Goal: Transaction & Acquisition: Book appointment/travel/reservation

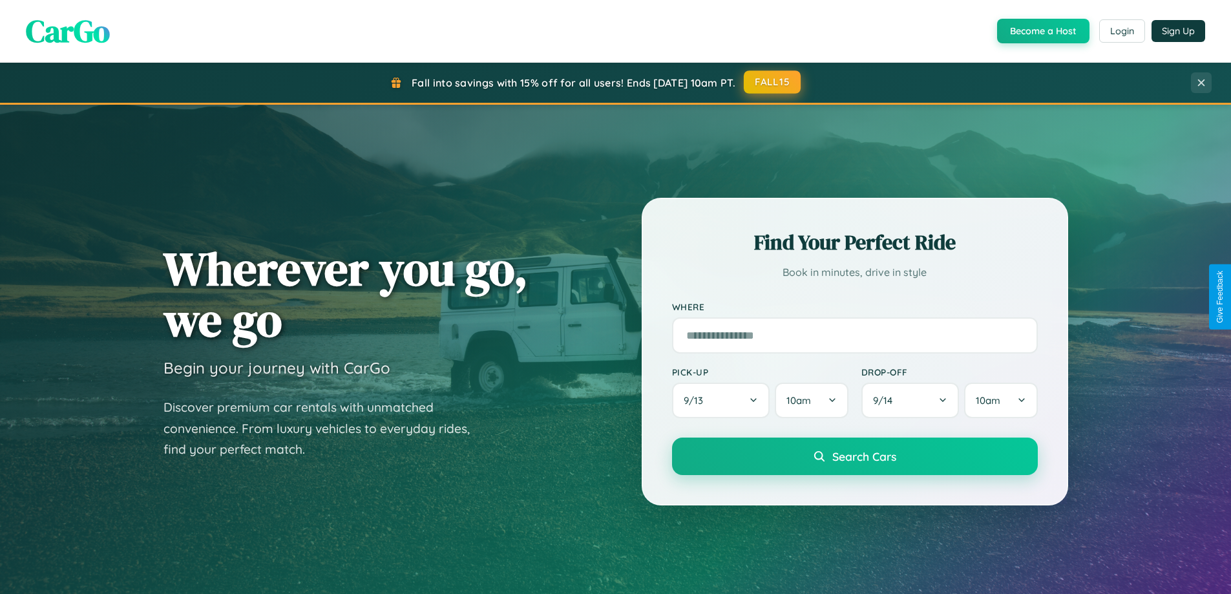
click at [773, 82] on button "FALL15" at bounding box center [772, 81] width 57 height 23
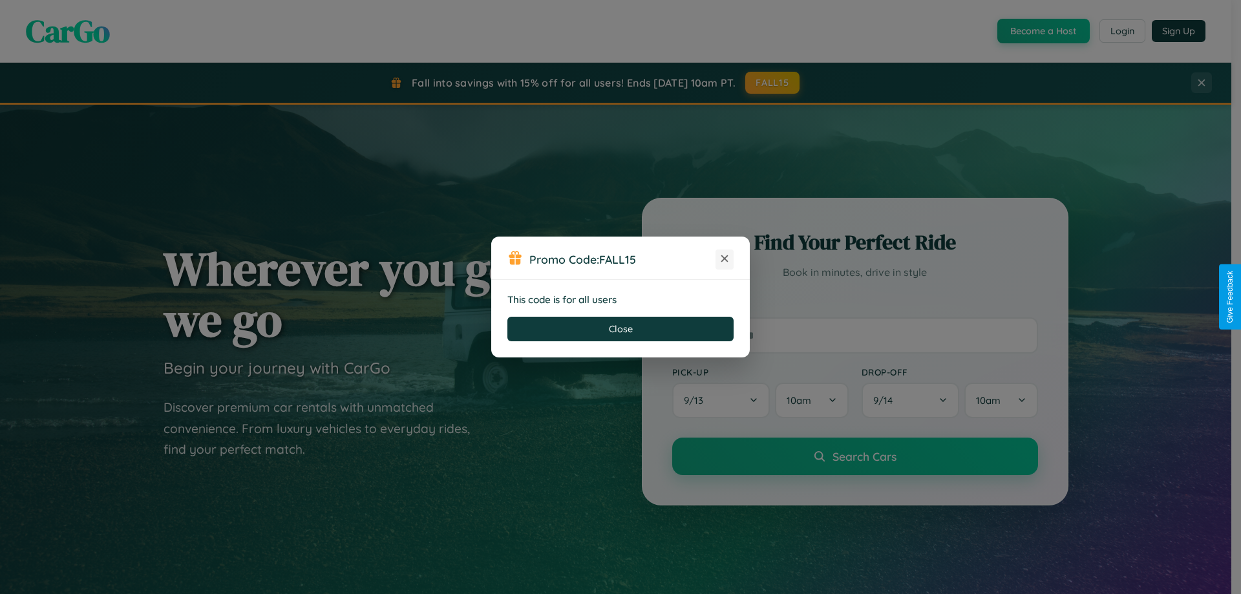
click at [724, 259] on icon at bounding box center [724, 258] width 13 height 13
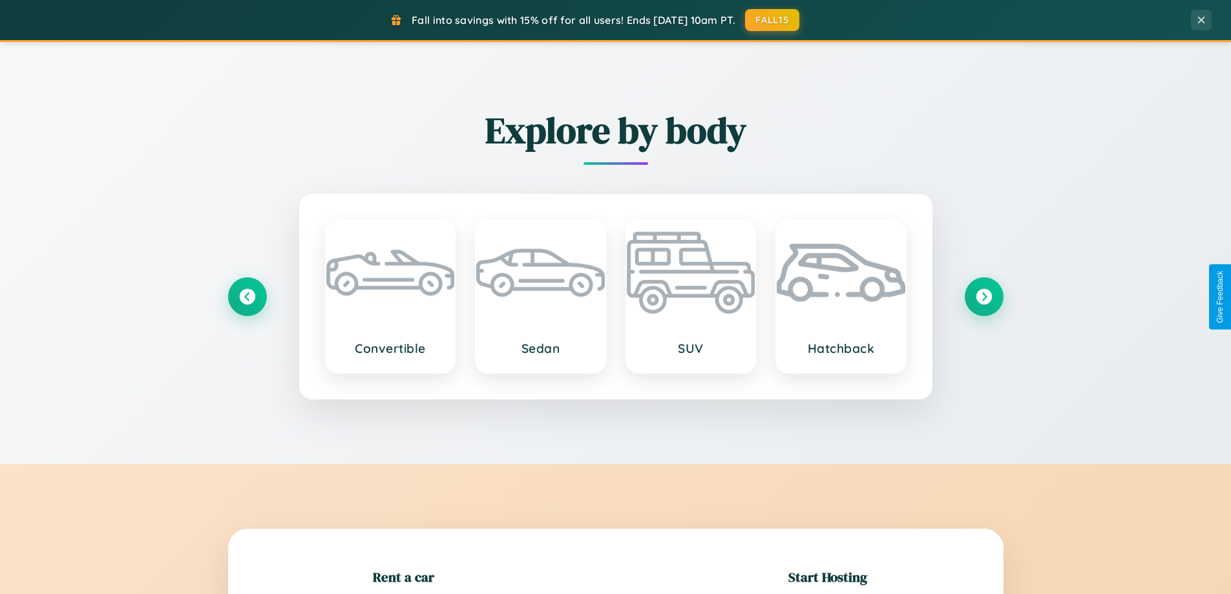
scroll to position [279, 0]
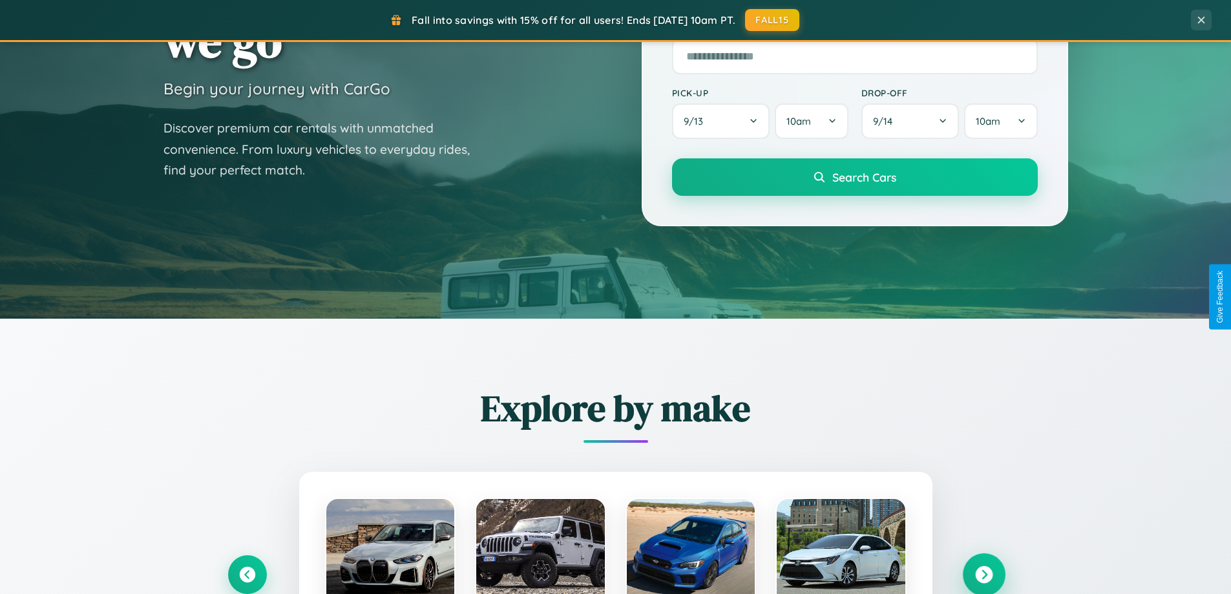
click at [983, 574] on icon at bounding box center [983, 574] width 17 height 17
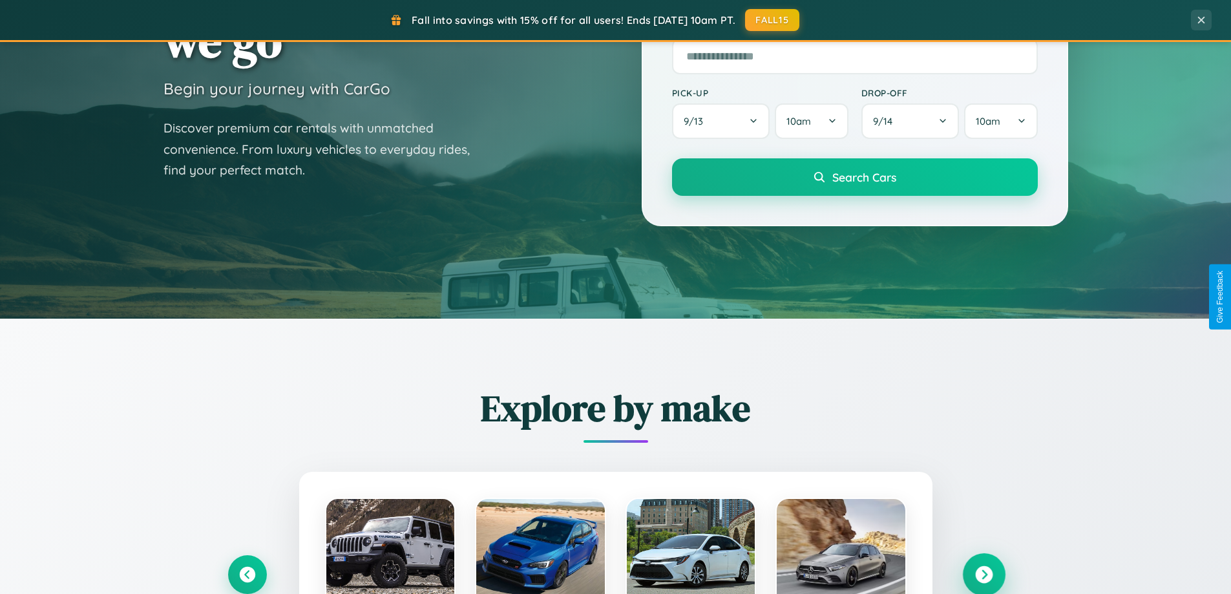
click at [983, 573] on icon at bounding box center [983, 574] width 17 height 17
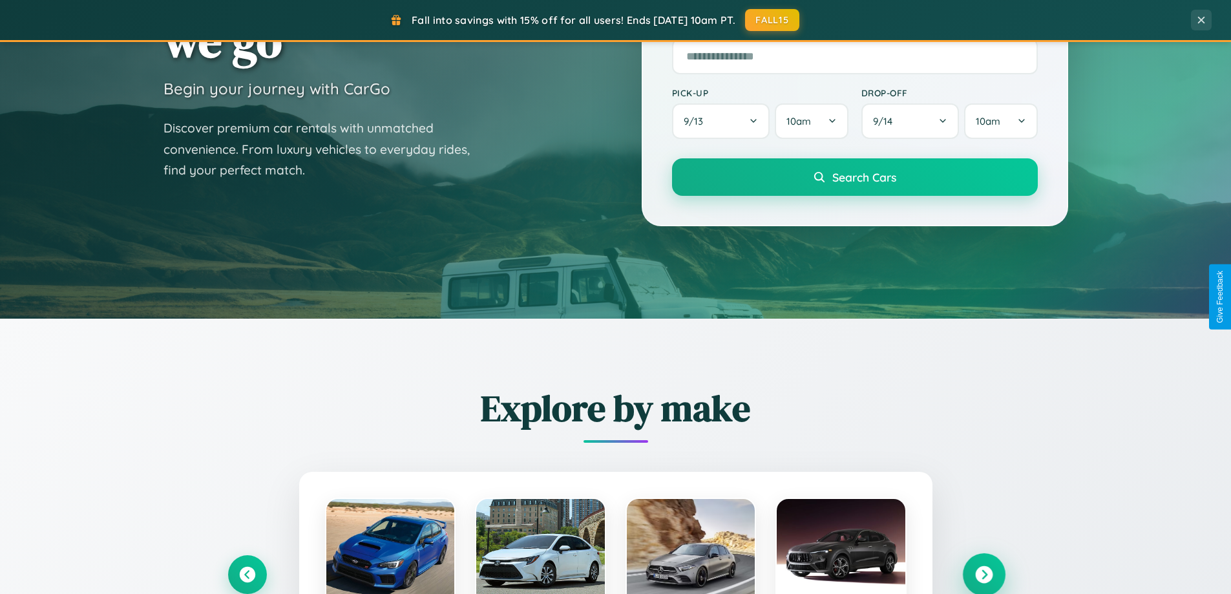
click at [983, 573] on icon at bounding box center [983, 574] width 17 height 17
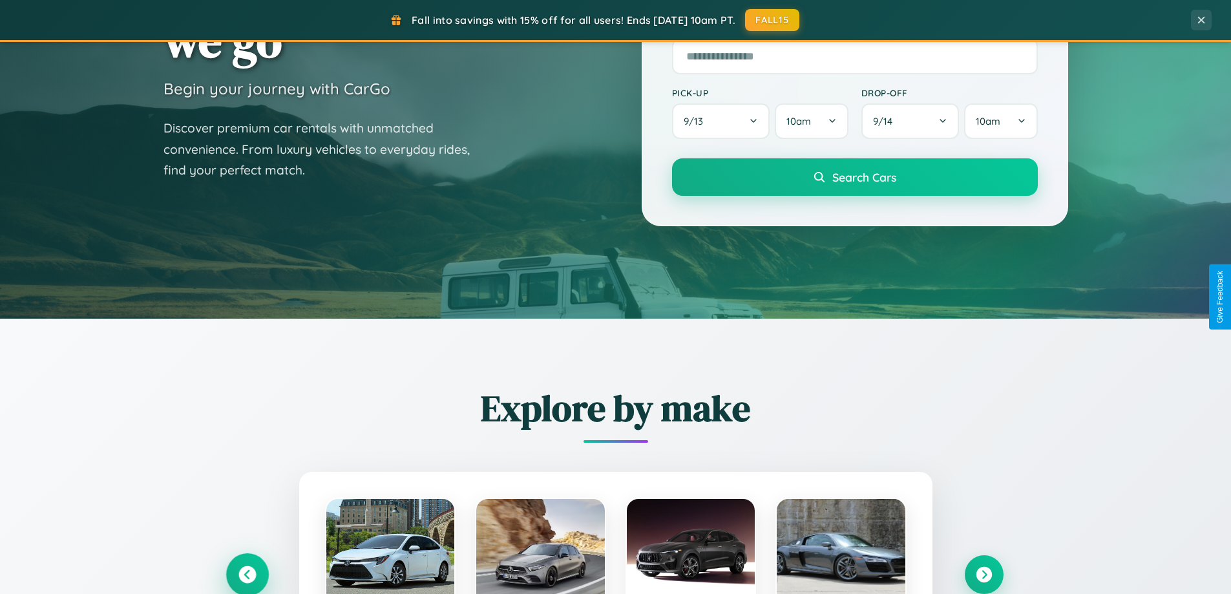
click at [247, 574] on icon at bounding box center [246, 574] width 17 height 17
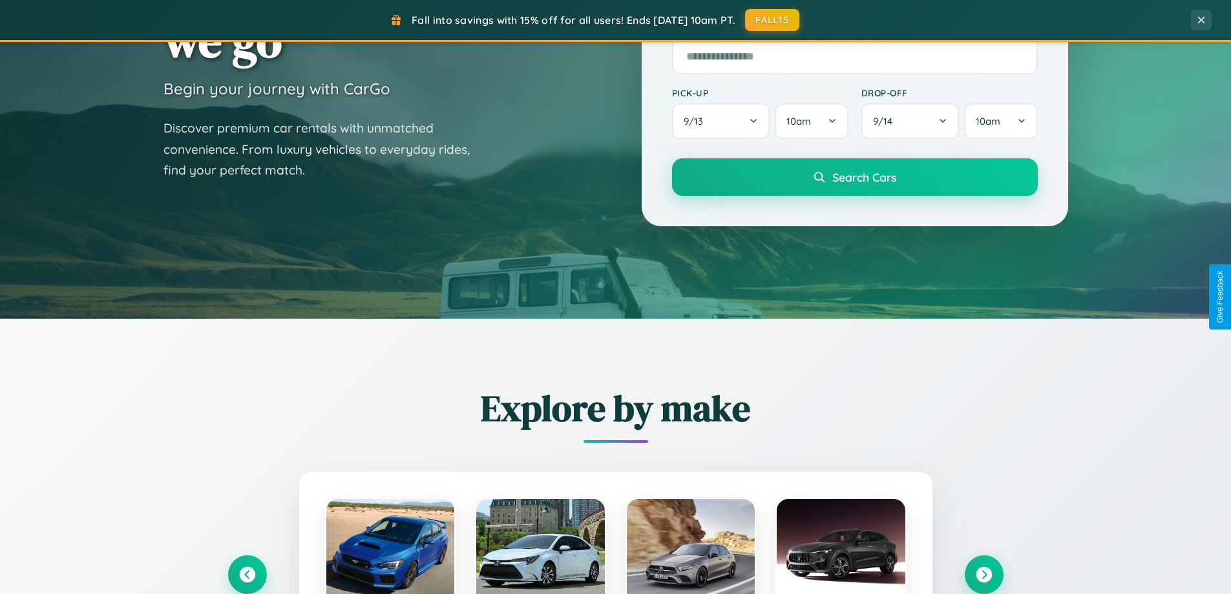
scroll to position [0, 0]
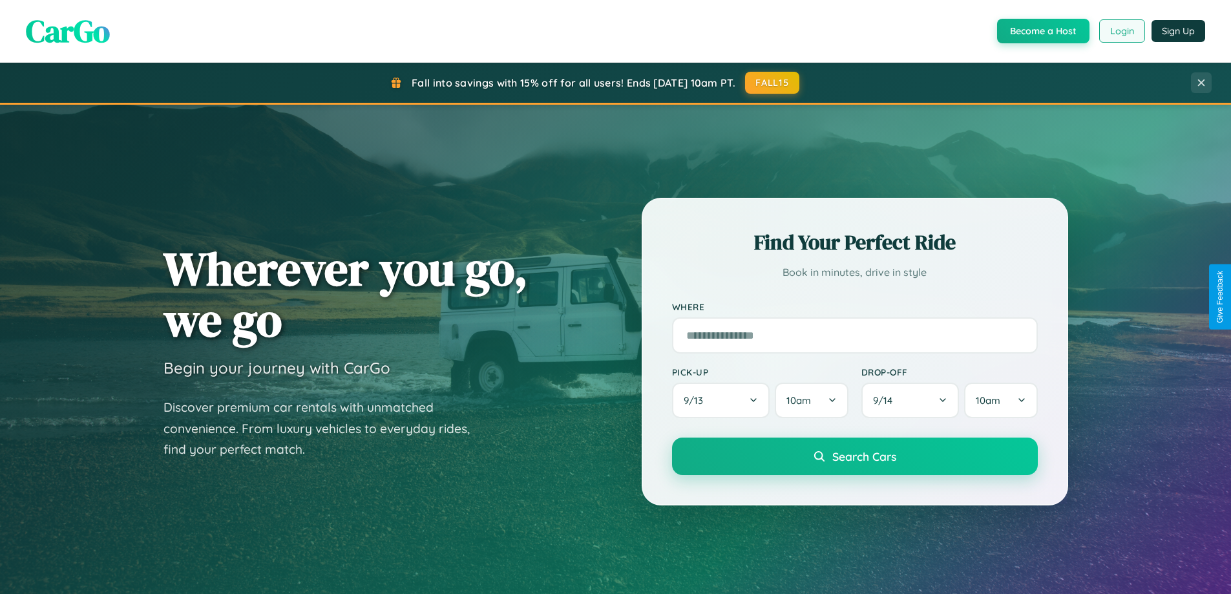
click at [1121, 31] on button "Login" at bounding box center [1122, 30] width 46 height 23
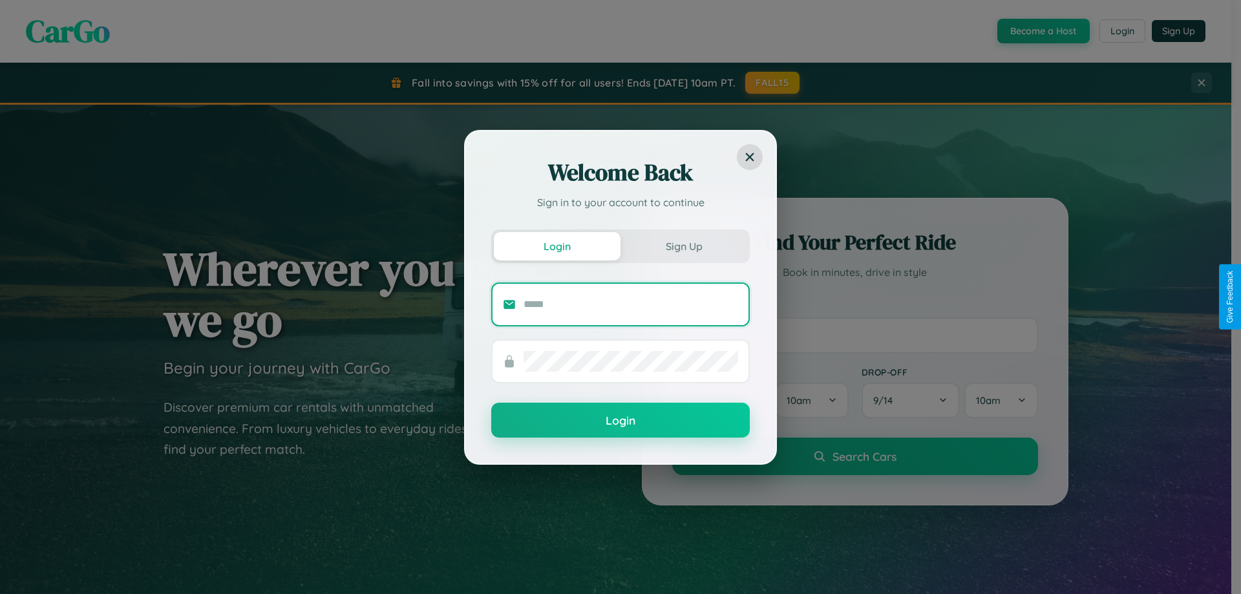
click at [631, 304] on input "text" at bounding box center [630, 304] width 215 height 21
type input "**********"
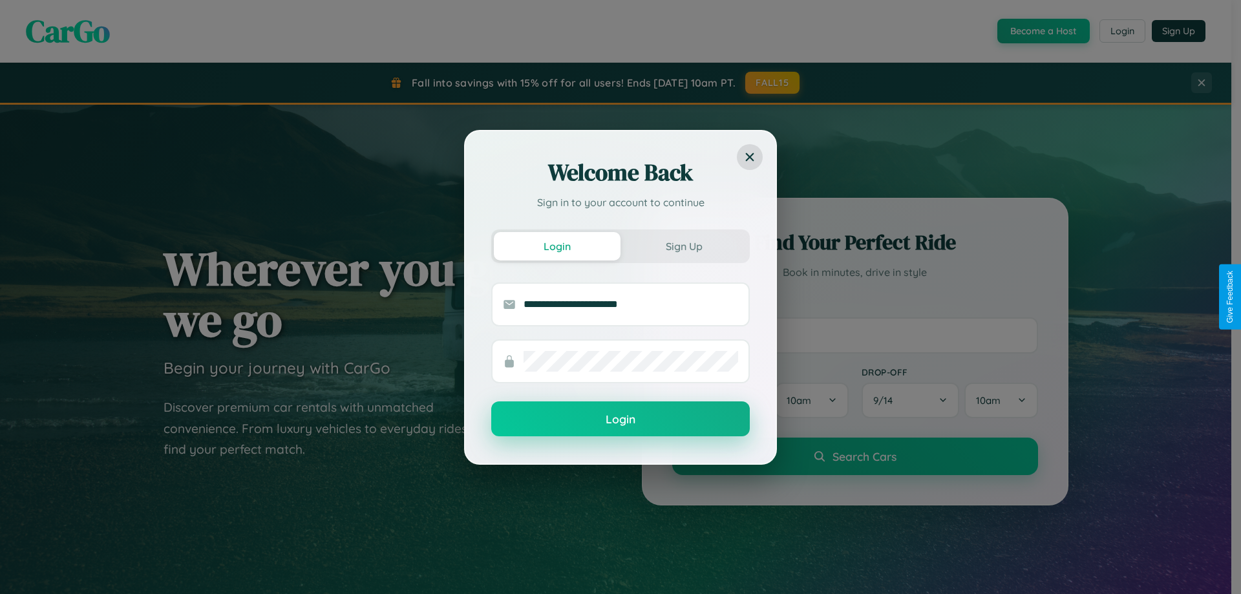
click at [620, 419] on button "Login" at bounding box center [620, 418] width 258 height 35
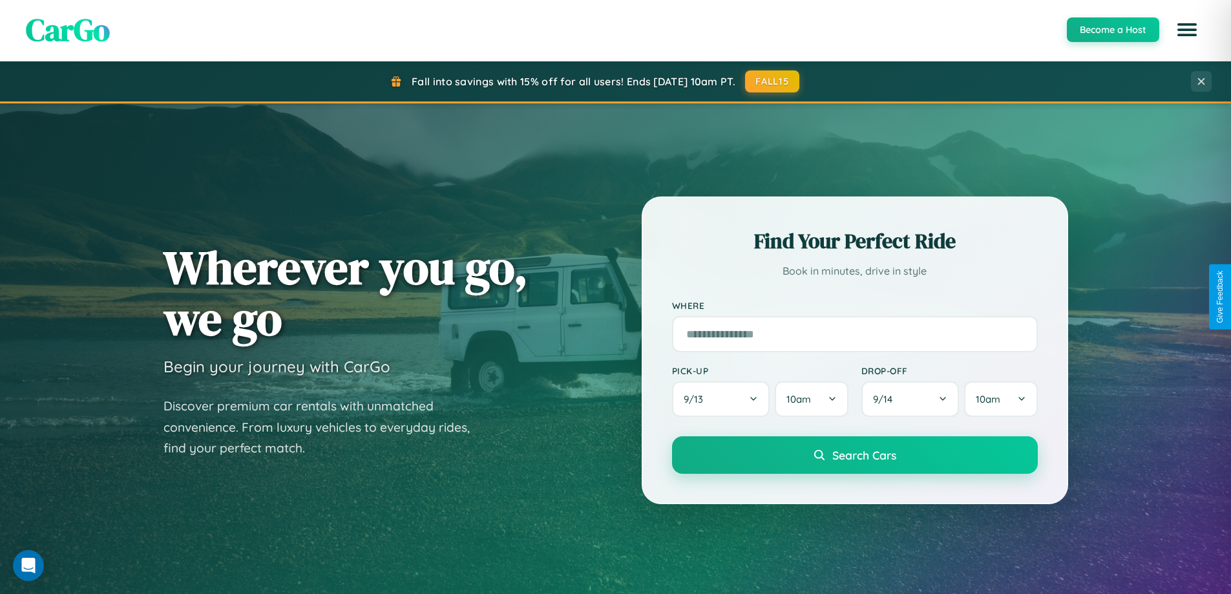
scroll to position [557, 0]
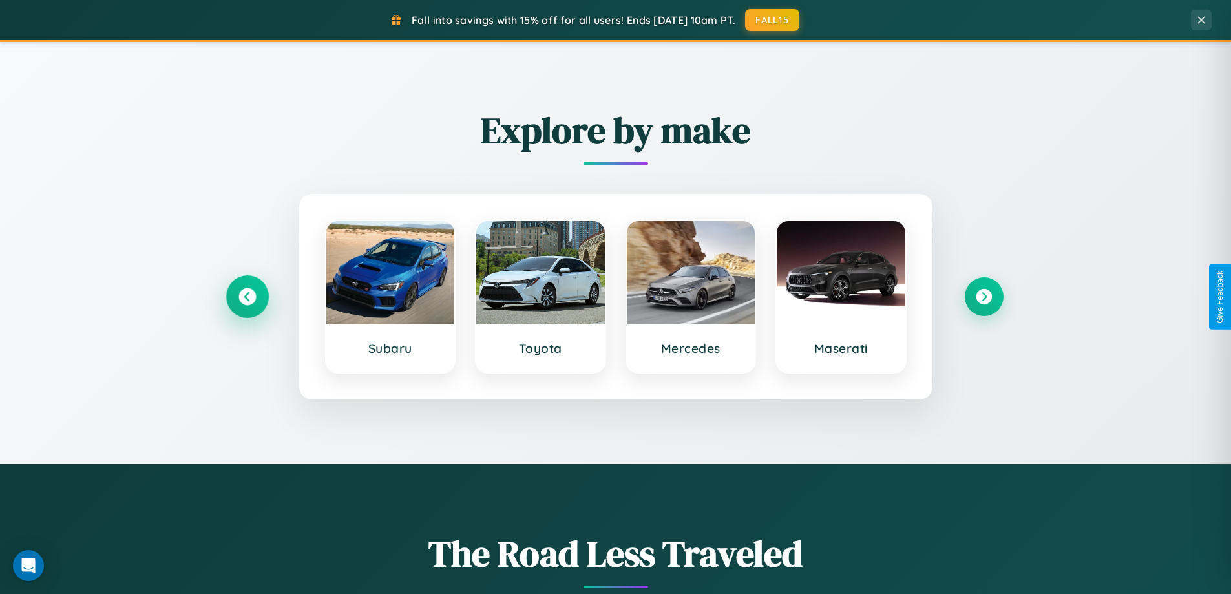
click at [247, 297] on icon at bounding box center [246, 296] width 17 height 17
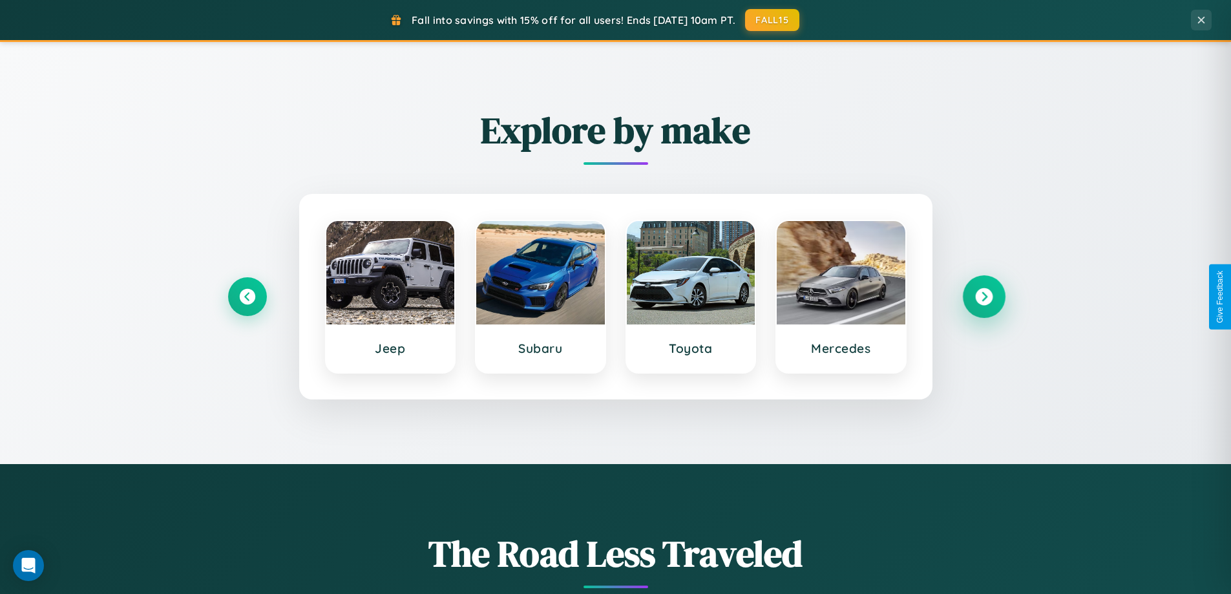
click at [983, 297] on icon at bounding box center [983, 296] width 17 height 17
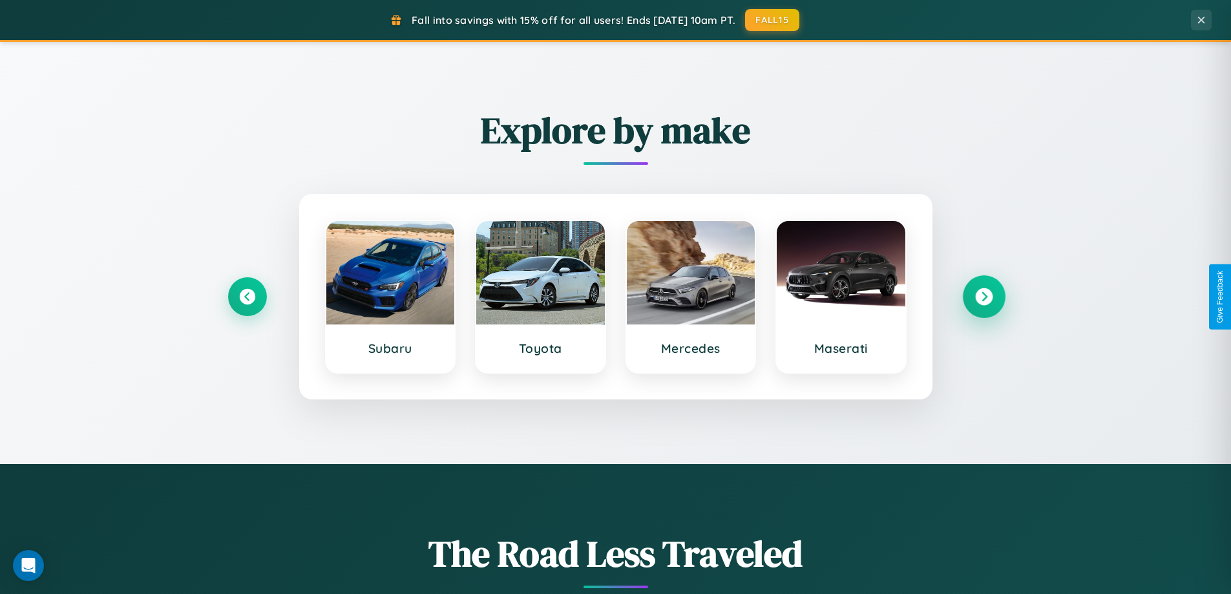
click at [983, 297] on icon at bounding box center [983, 296] width 17 height 17
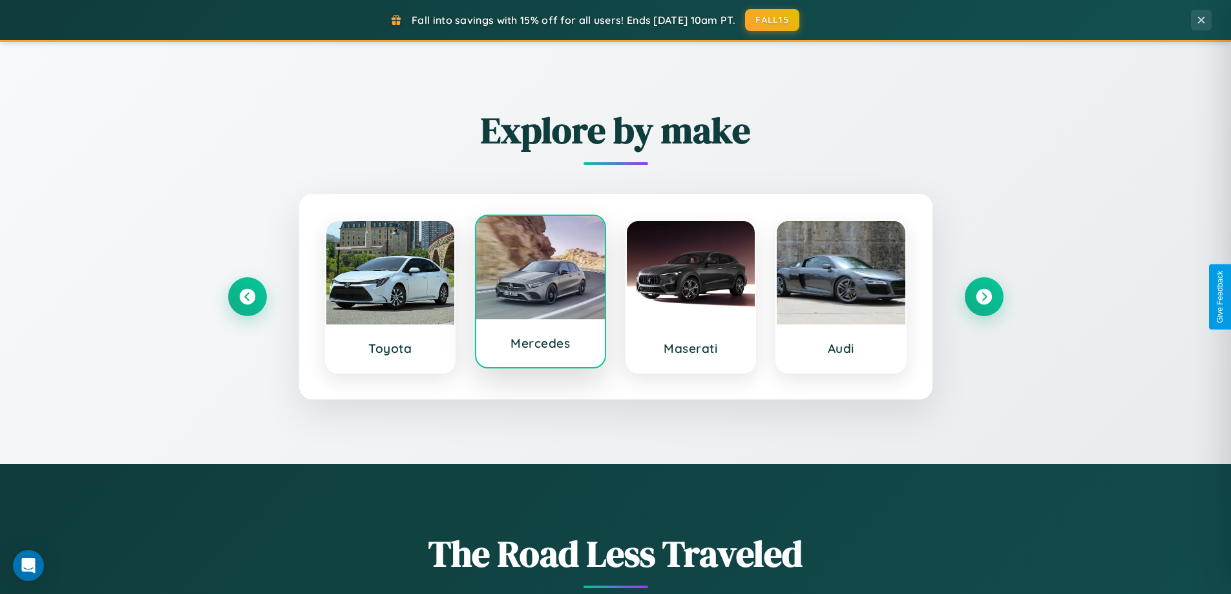
click at [540, 295] on div at bounding box center [540, 267] width 129 height 103
